Goal: Information Seeking & Learning: Learn about a topic

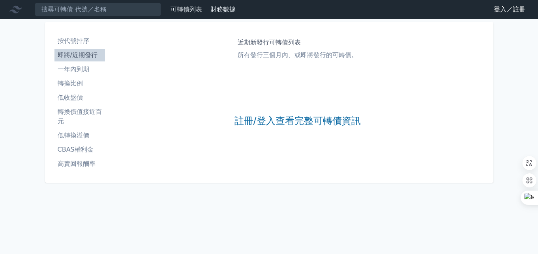
click at [79, 56] on li "即將/近期發行" at bounding box center [79, 54] width 50 height 9
click at [259, 54] on p "所有發行三個月內、或即將發行的可轉債。" at bounding box center [297, 54] width 120 height 9
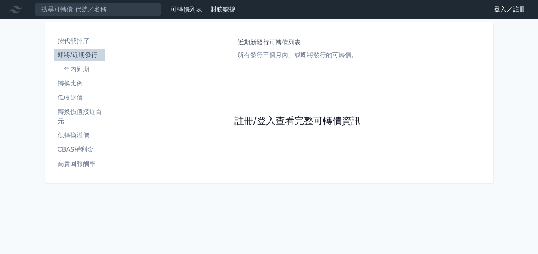
click at [255, 124] on link "註冊/登入查看完整可轉債資訊" at bounding box center [297, 121] width 126 height 13
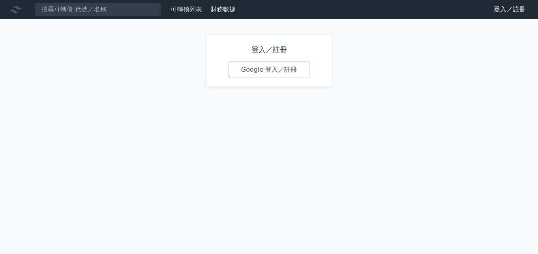
click at [265, 67] on link "Google 登入／註冊" at bounding box center [269, 70] width 82 height 17
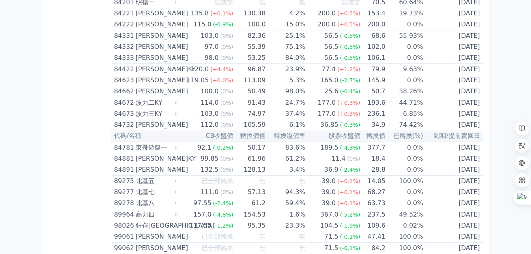
scroll to position [4709, 0]
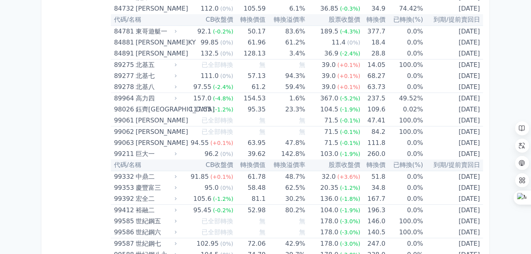
drag, startPoint x: 116, startPoint y: 70, endPoint x: 493, endPoint y: 271, distance: 427.7
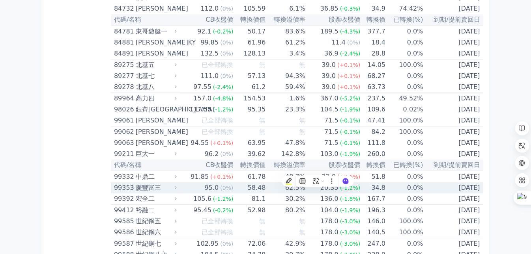
copy table
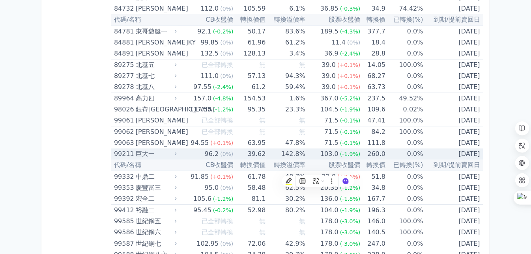
click at [279, 149] on td "142.8%" at bounding box center [285, 154] width 39 height 11
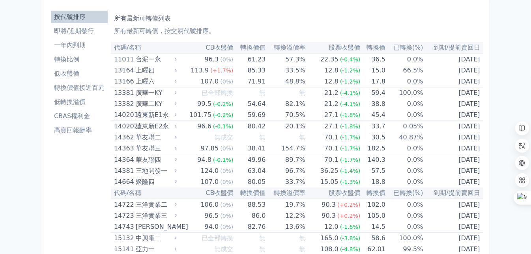
scroll to position [0, 0]
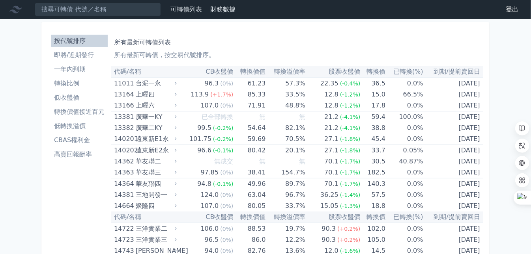
click at [69, 110] on li "轉換價值接近百元" at bounding box center [79, 111] width 57 height 9
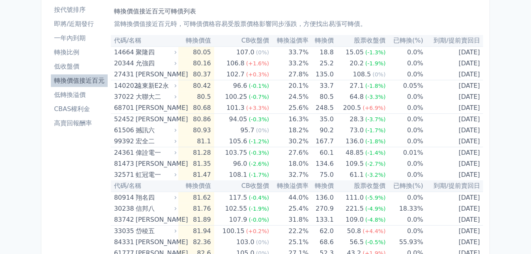
scroll to position [84, 0]
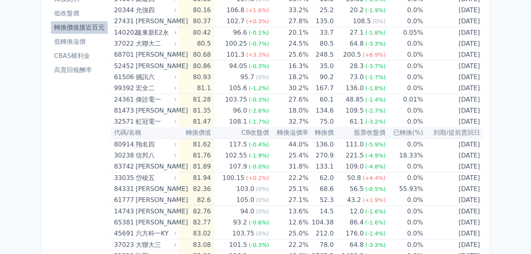
click at [82, 71] on li "高賣回報酬率" at bounding box center [79, 69] width 57 height 9
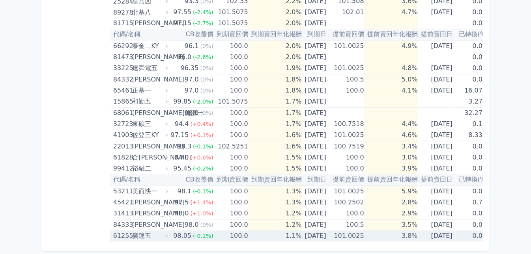
scroll to position [0, 14]
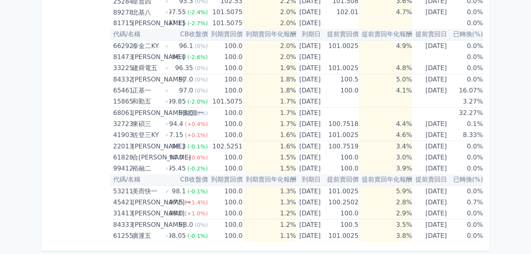
drag, startPoint x: 115, startPoint y: 71, endPoint x: 486, endPoint y: 230, distance: 403.4
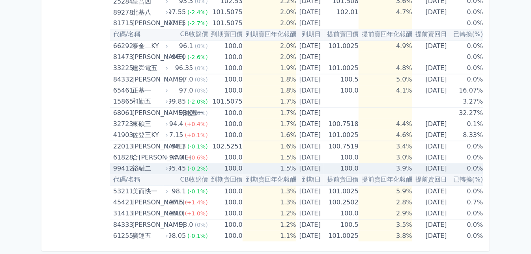
copy table "代"
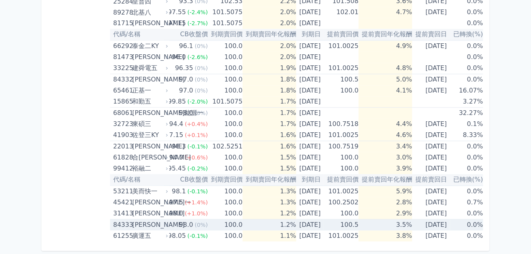
click at [208, 152] on td "100.0" at bounding box center [225, 157] width 35 height 11
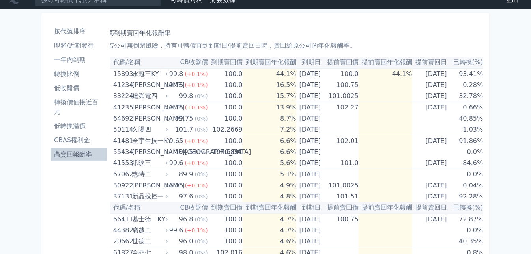
scroll to position [0, 0]
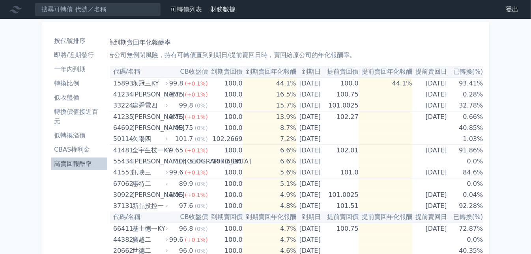
click at [77, 148] on li "CBAS權利金" at bounding box center [79, 149] width 56 height 9
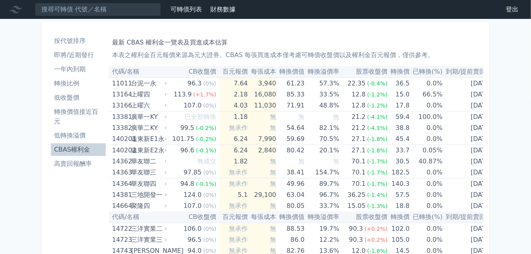
click at [79, 148] on li "CBAS權利金" at bounding box center [78, 149] width 55 height 9
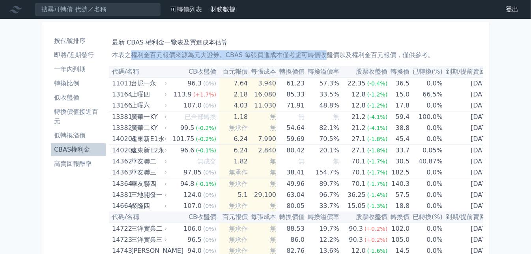
drag, startPoint x: 145, startPoint y: 55, endPoint x: 325, endPoint y: 55, distance: 180.6
click at [325, 55] on p "本表之權利金百元報價來源為元大證券。CBAS 每張買進成本僅考慮可轉債收盤價以及權利金百元報價，僅供參考。" at bounding box center [296, 54] width 368 height 9
drag, startPoint x: 325, startPoint y: 55, endPoint x: 402, endPoint y: 55, distance: 76.9
click at [402, 55] on p "本表之權利金百元報價來源為元大證券。CBAS 每張買進成本僅考慮可轉債收盤價以及權利金百元報價，僅供參考。" at bounding box center [296, 54] width 368 height 9
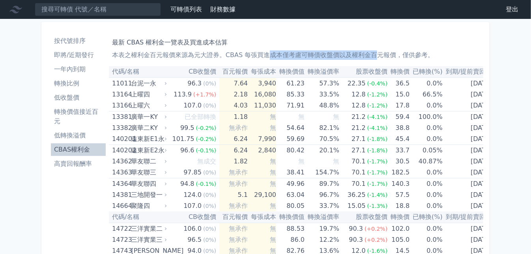
drag, startPoint x: 269, startPoint y: 54, endPoint x: 377, endPoint y: 55, distance: 108.1
click at [377, 55] on p "本表之權利金百元報價來源為元大證券。CBAS 每張買進成本僅考慮可轉債收盤價以及權利金百元報價，僅供參考。" at bounding box center [296, 54] width 368 height 9
drag, startPoint x: 377, startPoint y: 55, endPoint x: 299, endPoint y: 51, distance: 77.4
click at [300, 51] on p "本表之權利金百元報價來源為元大證券。CBAS 每張買進成本僅考慮可轉債收盤價以及權利金百元報價，僅供參考。" at bounding box center [296, 54] width 368 height 9
click at [266, 38] on h1 "最新 CBAS 權利金一覽表及買進成本估算" at bounding box center [296, 42] width 368 height 9
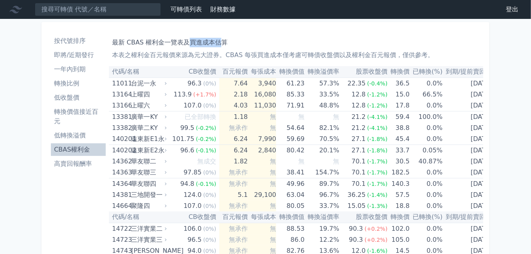
drag, startPoint x: 196, startPoint y: 41, endPoint x: 222, endPoint y: 41, distance: 25.6
click at [222, 41] on h1 "最新 CBAS 權利金一覽表及買進成本估算" at bounding box center [296, 42] width 368 height 9
drag, startPoint x: 222, startPoint y: 41, endPoint x: 310, endPoint y: 56, distance: 89.5
click at [310, 56] on p "本表之權利金百元報價來源為元大證券。CBAS 每張買進成本僅考慮可轉債收盤價以及權利金百元報價，僅供參考。" at bounding box center [296, 54] width 368 height 9
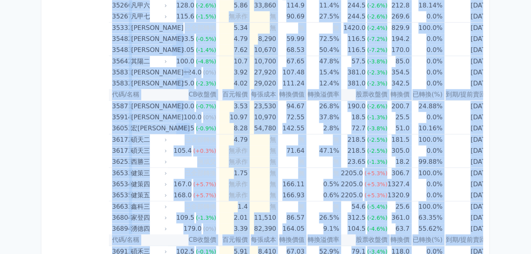
drag, startPoint x: 116, startPoint y: 54, endPoint x: 370, endPoint y: 247, distance: 318.9
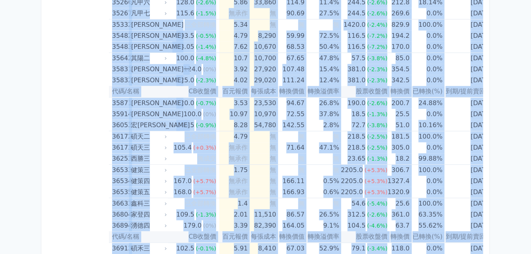
scroll to position [2041, 0]
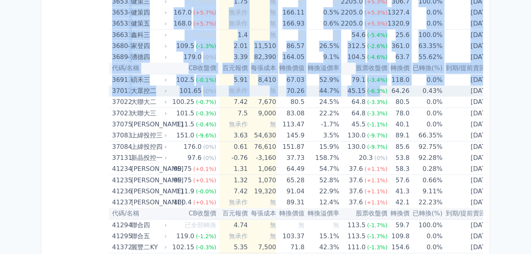
click at [121, 86] on div "37012" at bounding box center [120, 91] width 17 height 11
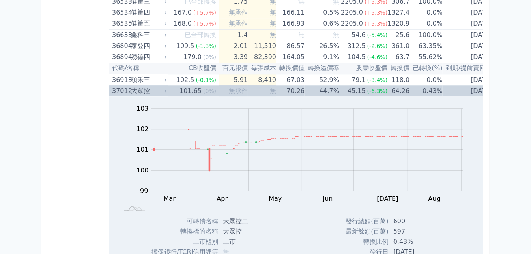
click at [120, 86] on div "37012" at bounding box center [120, 91] width 17 height 11
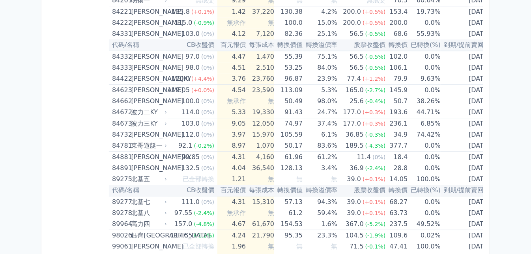
scroll to position [4671, 0]
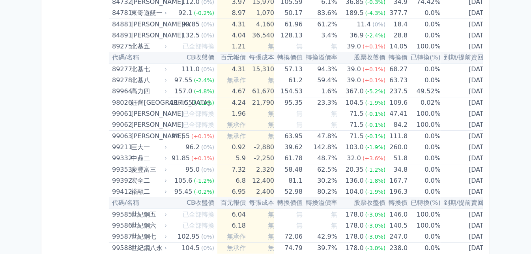
drag, startPoint x: 114, startPoint y: 38, endPoint x: 539, endPoint y: 271, distance: 484.9
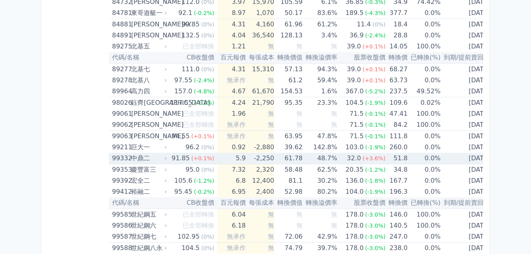
copy div "最新 CBAS 權利金一覽表及買進成本估算 本表之權利金百元報價來源為元大證券。CBAS 每張買進成本僅考慮可轉債收盤價以及權利金百元報價，僅供參考。"
click at [231, 120] on td "無承作" at bounding box center [231, 125] width 28 height 11
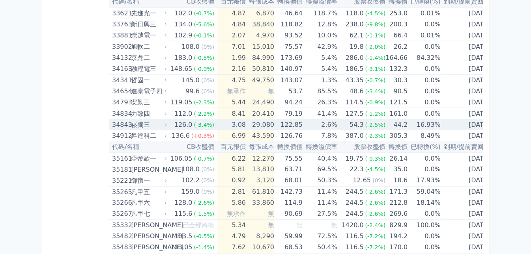
scroll to position [1544, 0]
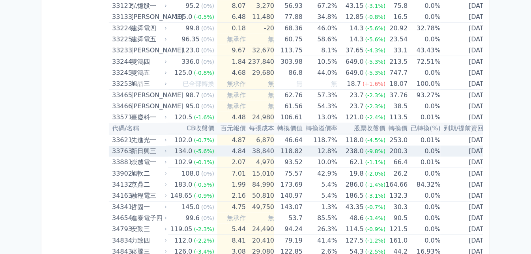
click at [136, 146] on div "新日興三" at bounding box center [148, 151] width 34 height 11
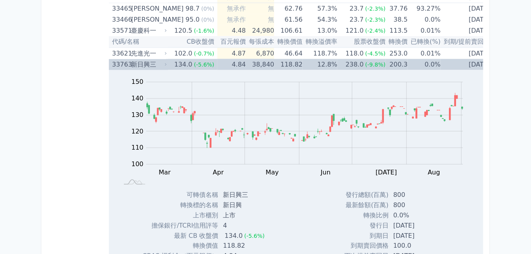
scroll to position [1629, 0]
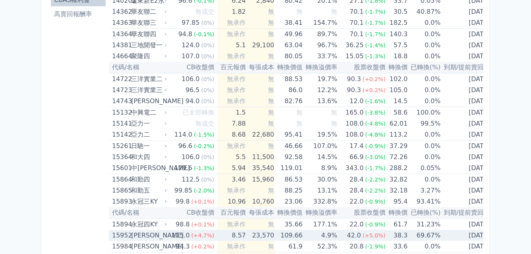
scroll to position [0, 0]
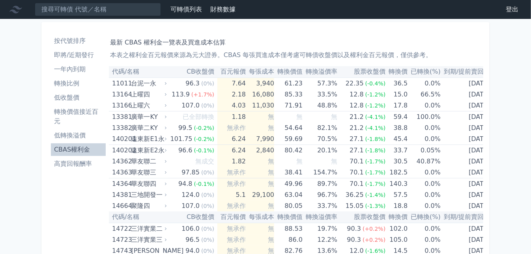
drag, startPoint x: 491, startPoint y: 0, endPoint x: 338, endPoint y: 30, distance: 155.9
click at [185, 7] on link "可轉債列表" at bounding box center [186, 9] width 32 height 7
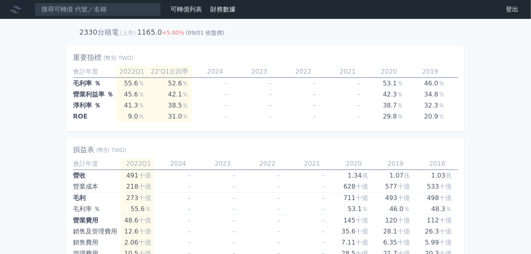
click at [17, 8] on icon at bounding box center [15, 9] width 13 height 7
click at [181, 9] on link "可轉債列表" at bounding box center [186, 9] width 32 height 7
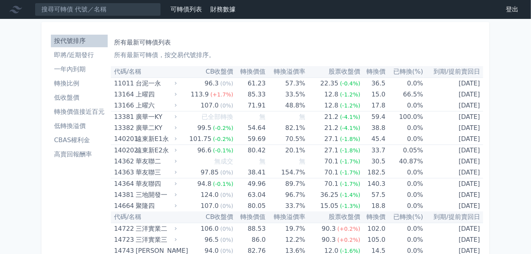
click at [69, 97] on li "低收盤價" at bounding box center [79, 97] width 57 height 9
